Goal: Transaction & Acquisition: Download file/media

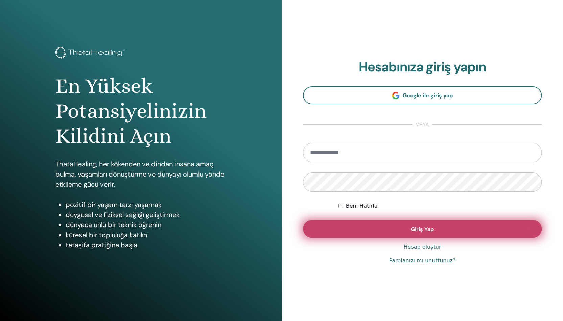
type input "**********"
click at [401, 228] on button "Giriş Yap" at bounding box center [422, 229] width 239 height 18
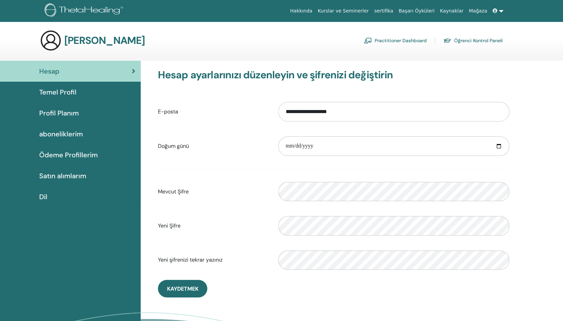
click at [51, 73] on span "Hesap" at bounding box center [49, 71] width 20 height 10
click at [502, 8] on link at bounding box center [498, 11] width 16 height 13
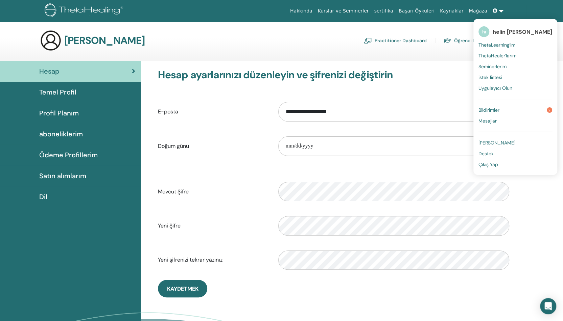
click at [499, 64] on span "Seminerlerim" at bounding box center [492, 67] width 28 height 6
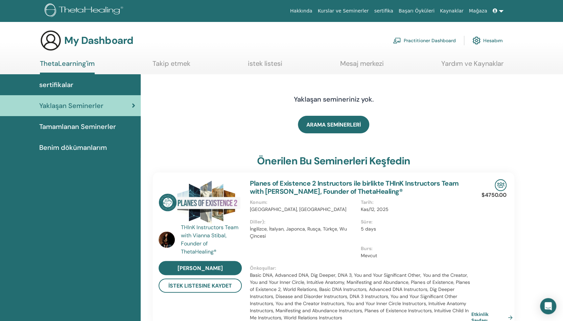
click at [75, 124] on span "Tamamlanan Seminerler" at bounding box center [77, 127] width 77 height 10
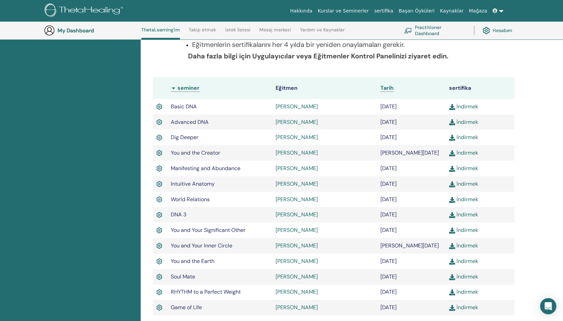
scroll to position [153, 0]
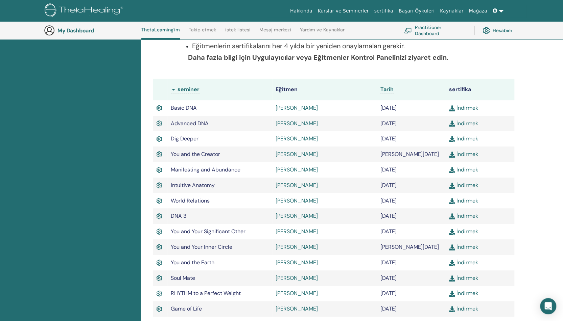
click at [471, 108] on link "İndirmek" at bounding box center [463, 107] width 29 height 7
click at [463, 124] on link "İndirmek" at bounding box center [463, 123] width 29 height 7
click at [471, 138] on link "İndirmek" at bounding box center [463, 138] width 29 height 7
click at [468, 155] on link "İndirmek" at bounding box center [463, 154] width 29 height 7
click at [468, 172] on link "İndirmek" at bounding box center [463, 169] width 29 height 7
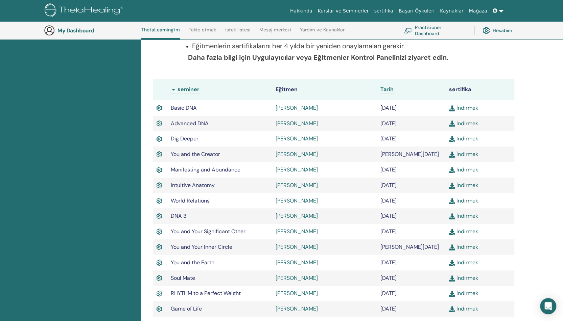
click at [463, 186] on link "İndirmek" at bounding box center [463, 185] width 29 height 7
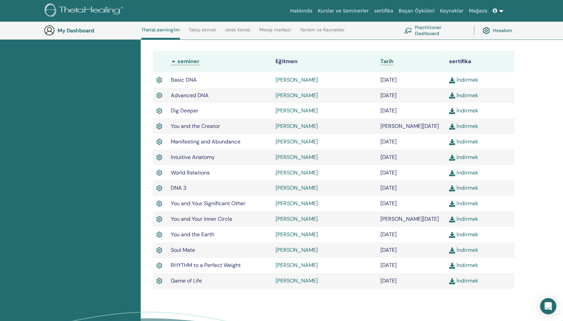
scroll to position [195, 0]
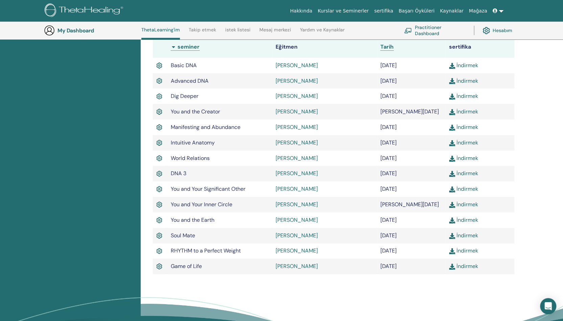
click at [468, 204] on link "İndirmek" at bounding box center [463, 204] width 29 height 7
